Goal: Find specific page/section: Find specific page/section

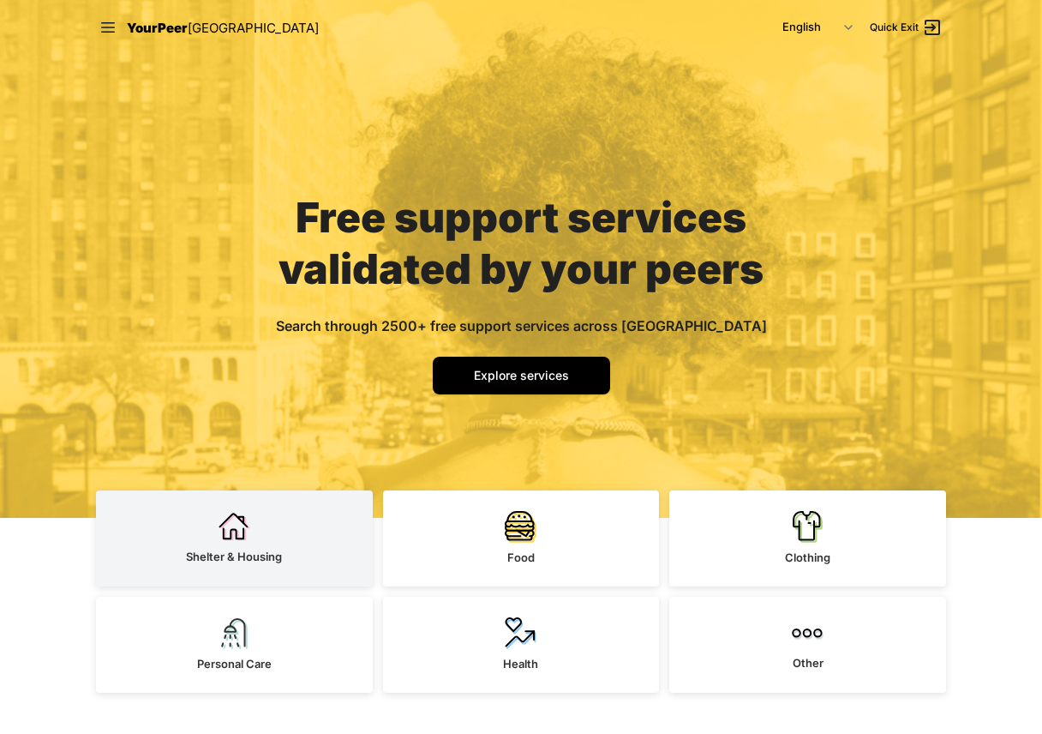
click at [245, 536] on img at bounding box center [235, 526] width 32 height 31
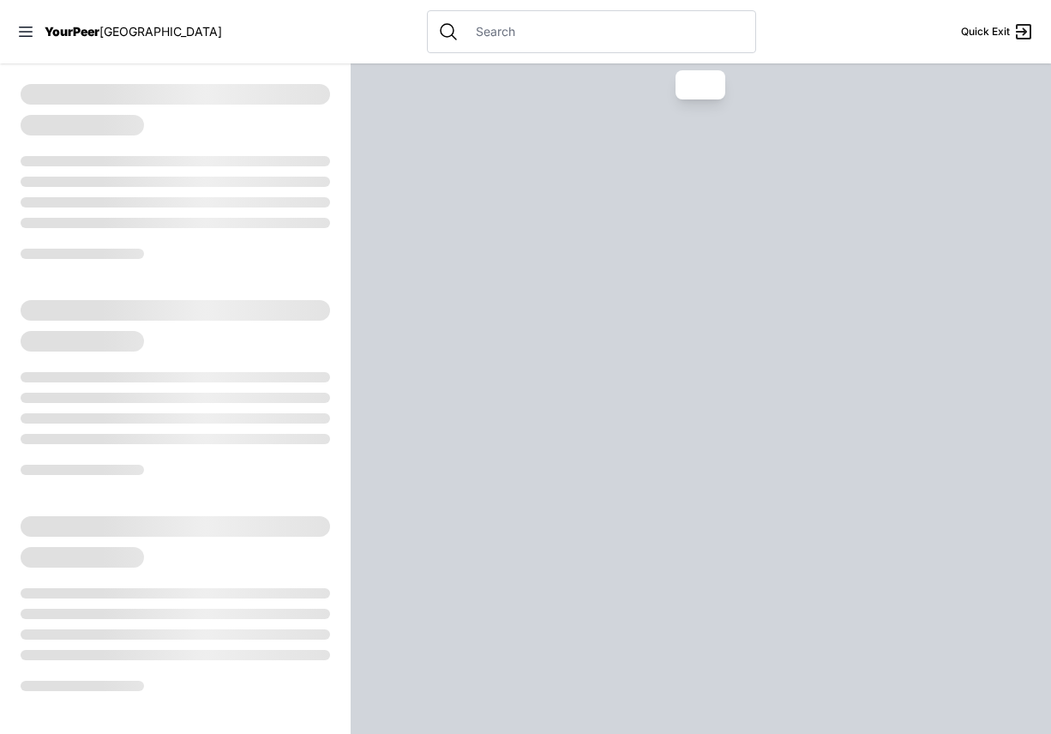
select select "recentlyUpdated"
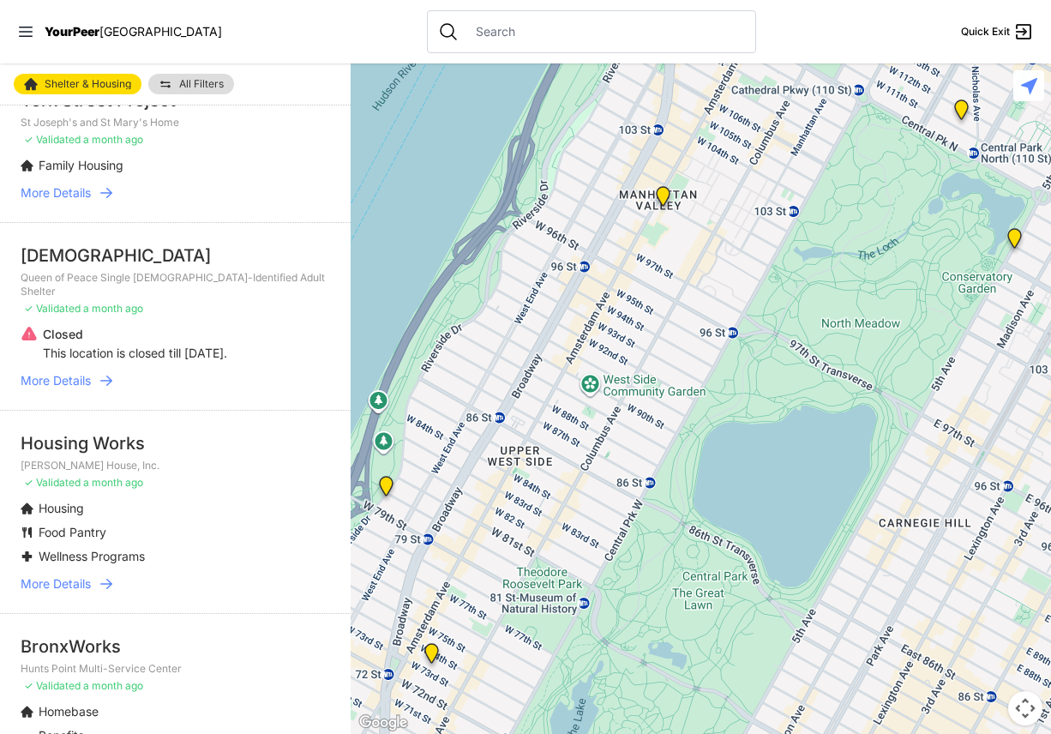
scroll to position [999, 0]
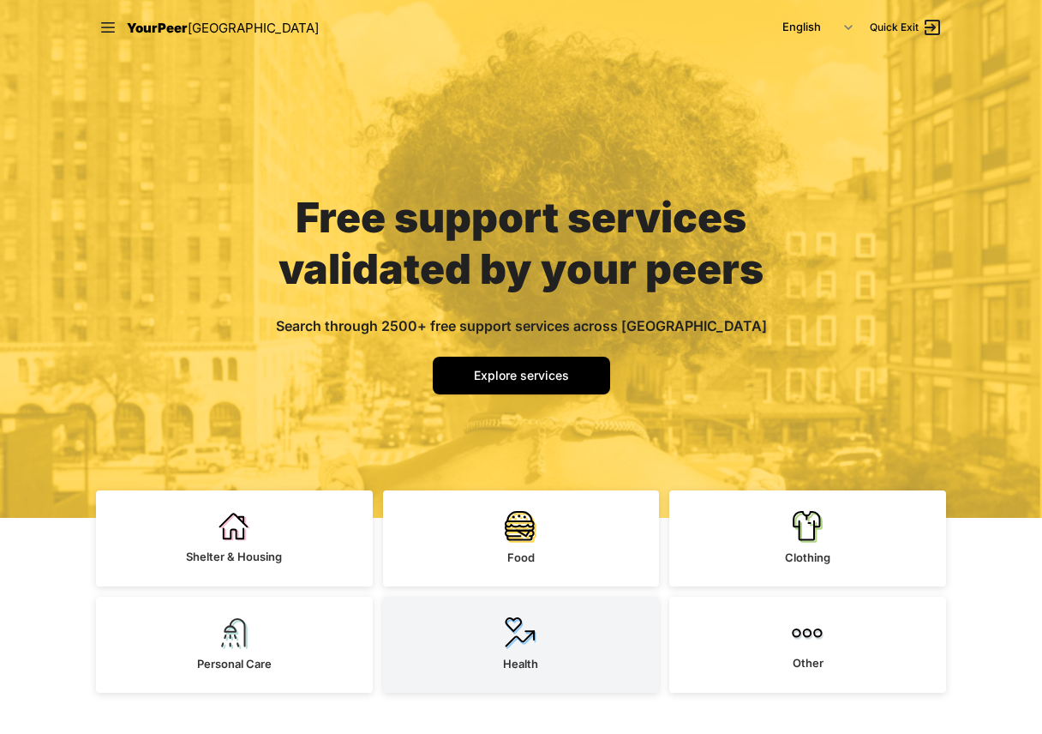
click at [516, 640] on img at bounding box center [521, 632] width 32 height 33
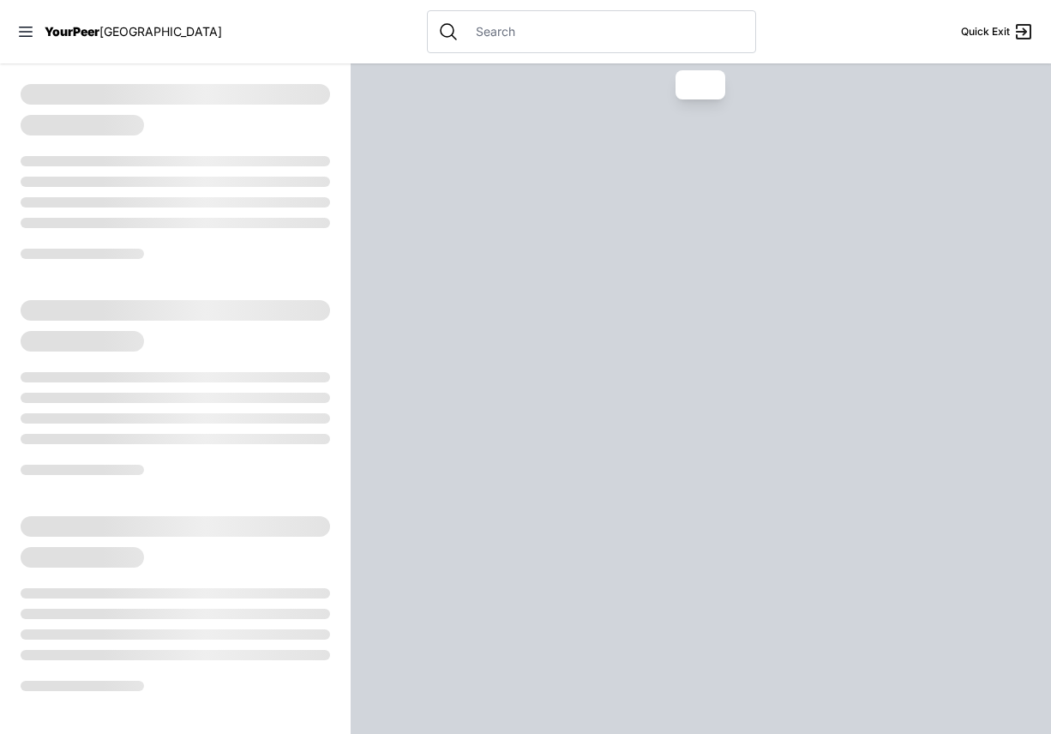
select select "recentlyUpdated"
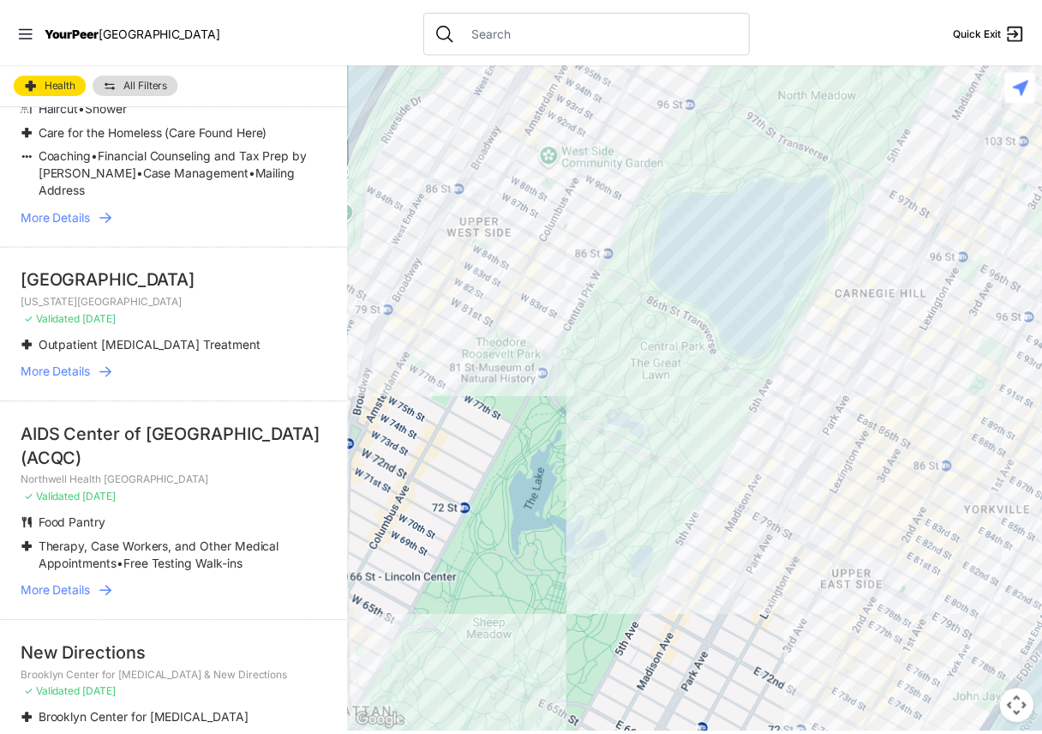
scroll to position [2574, 0]
